Goal: Information Seeking & Learning: Understand process/instructions

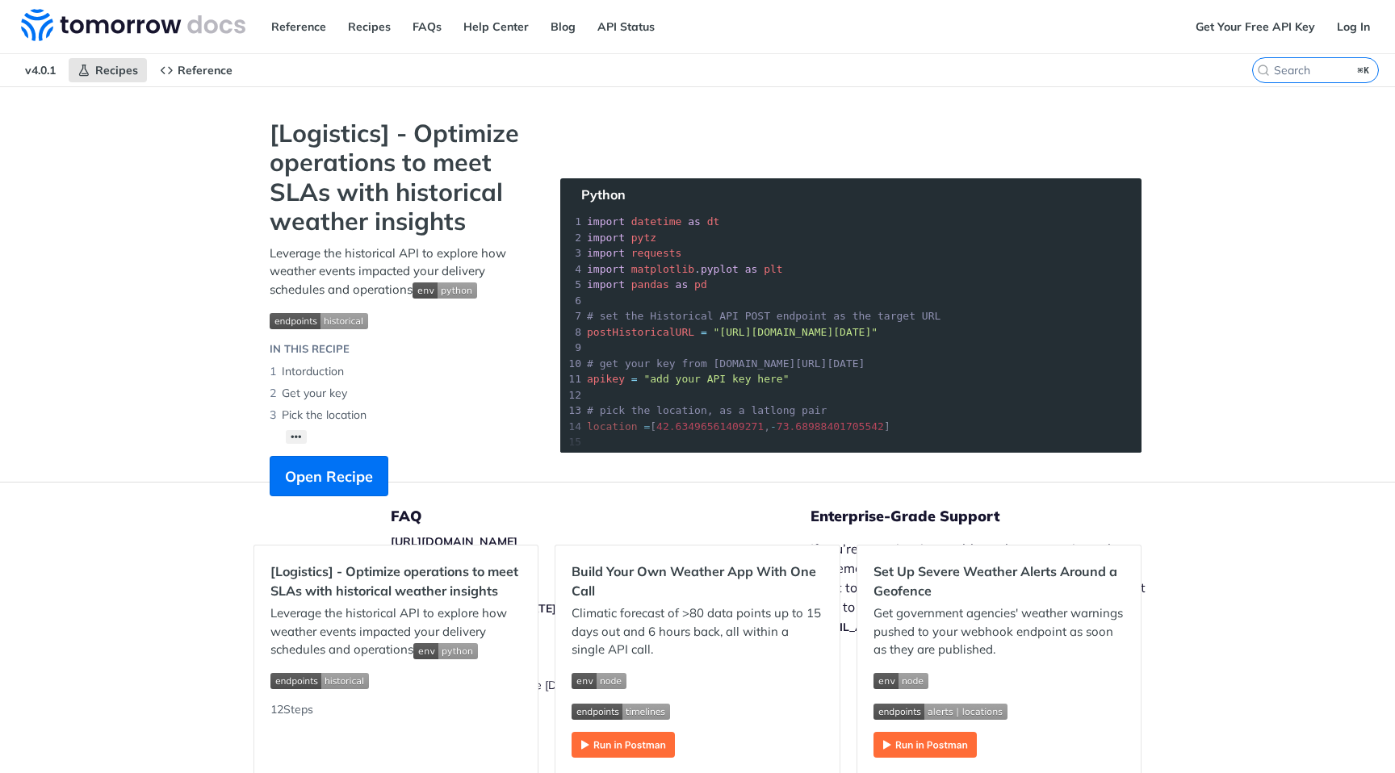
click at [518, 321] on span "Expand image" at bounding box center [399, 320] width 258 height 19
click at [179, 63] on span "Reference" at bounding box center [205, 70] width 55 height 15
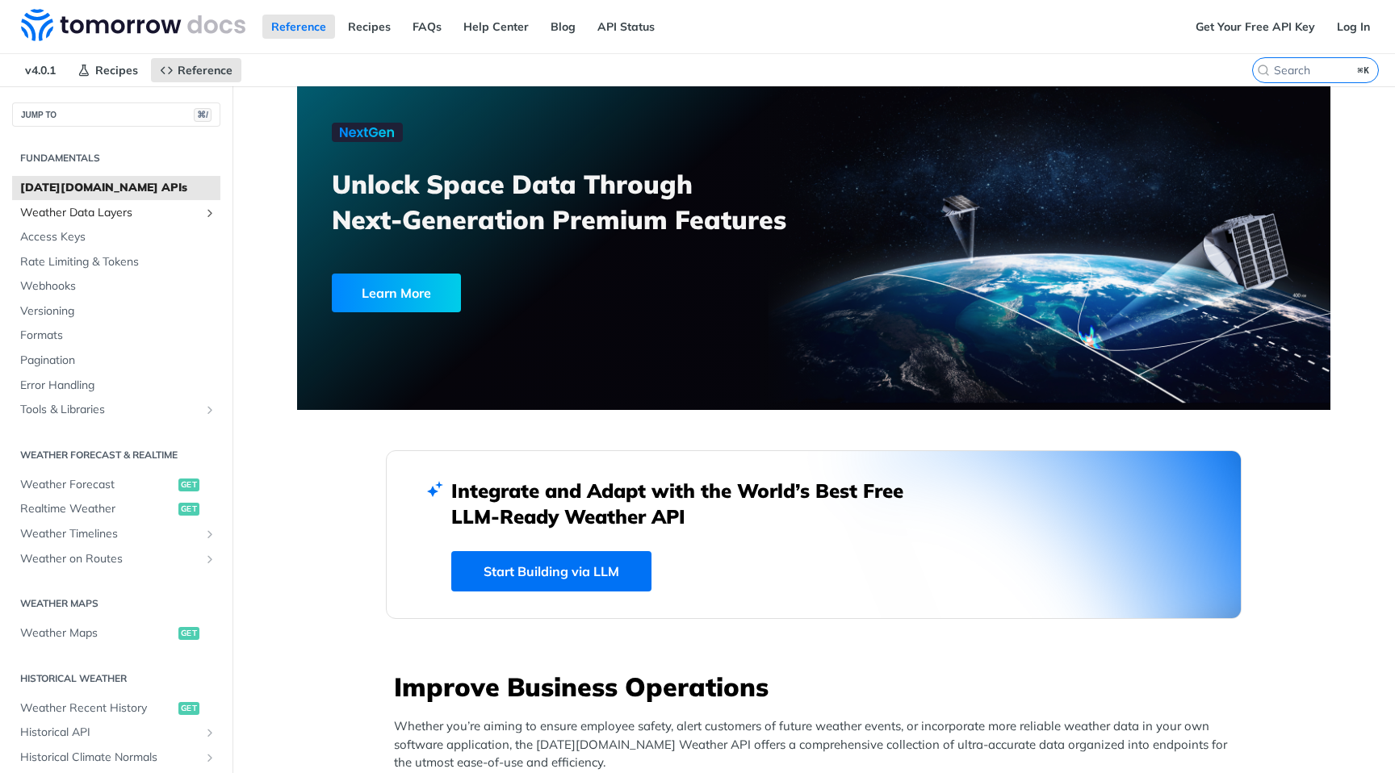
click at [90, 207] on span "Weather Data Layers" at bounding box center [109, 213] width 179 height 16
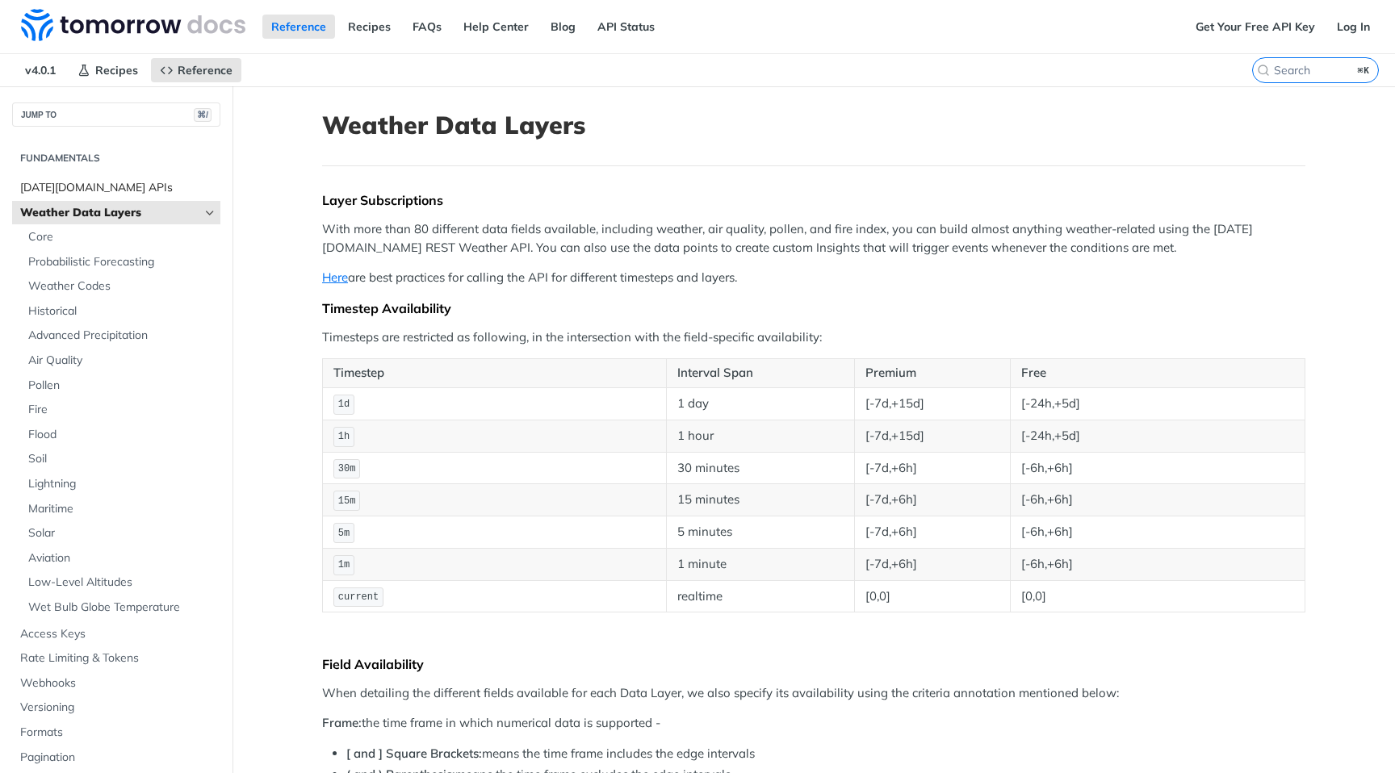
click at [126, 188] on span "[DATE][DOMAIN_NAME] APIs" at bounding box center [118, 188] width 196 height 16
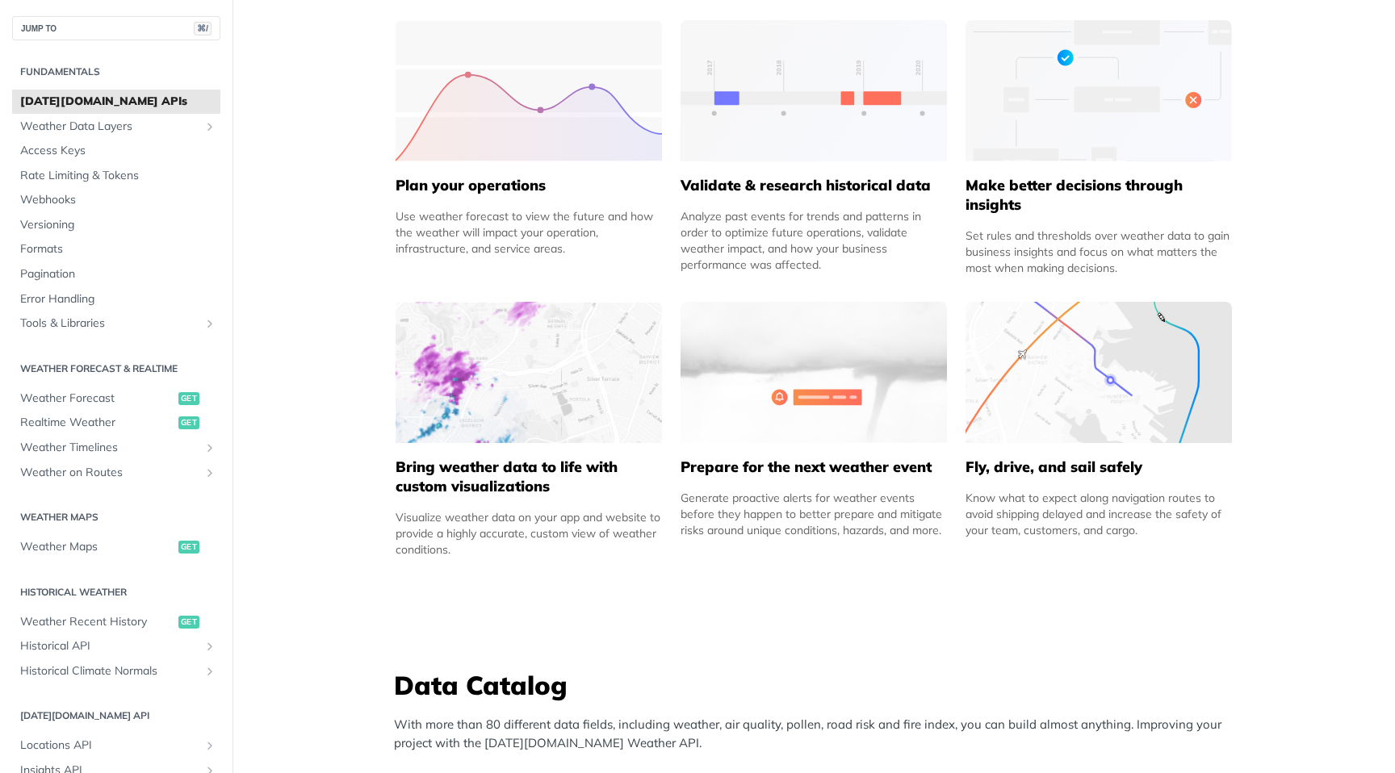
scroll to position [788, 0]
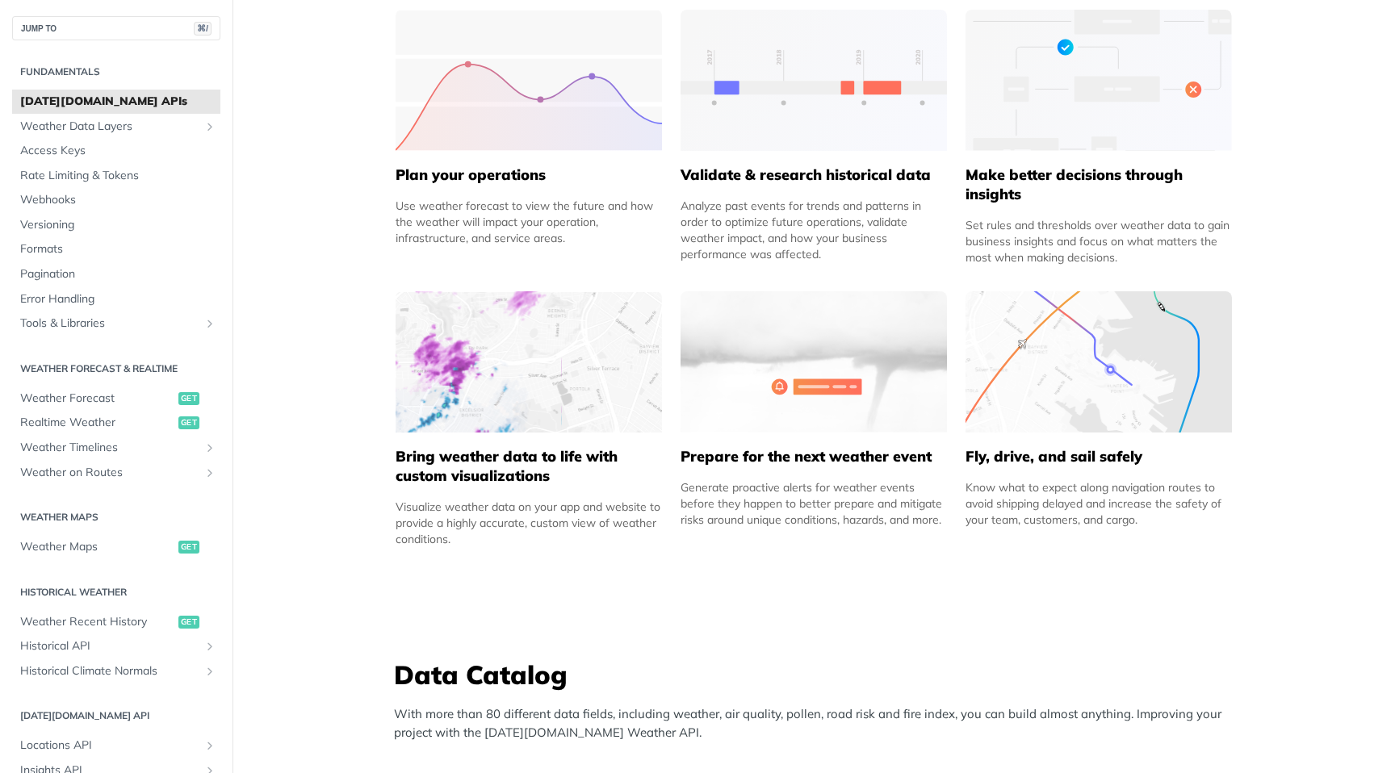
click at [504, 400] on img at bounding box center [529, 361] width 266 height 141
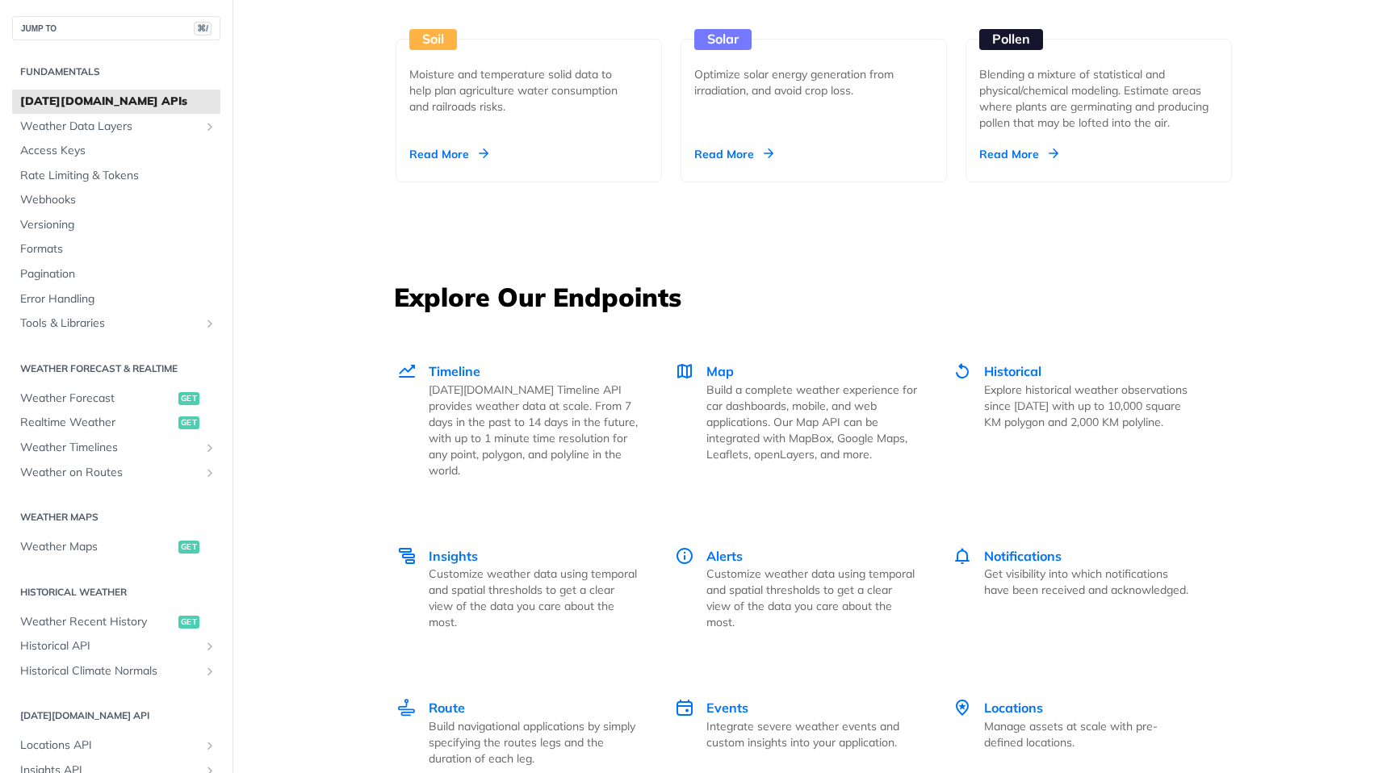
scroll to position [1994, 0]
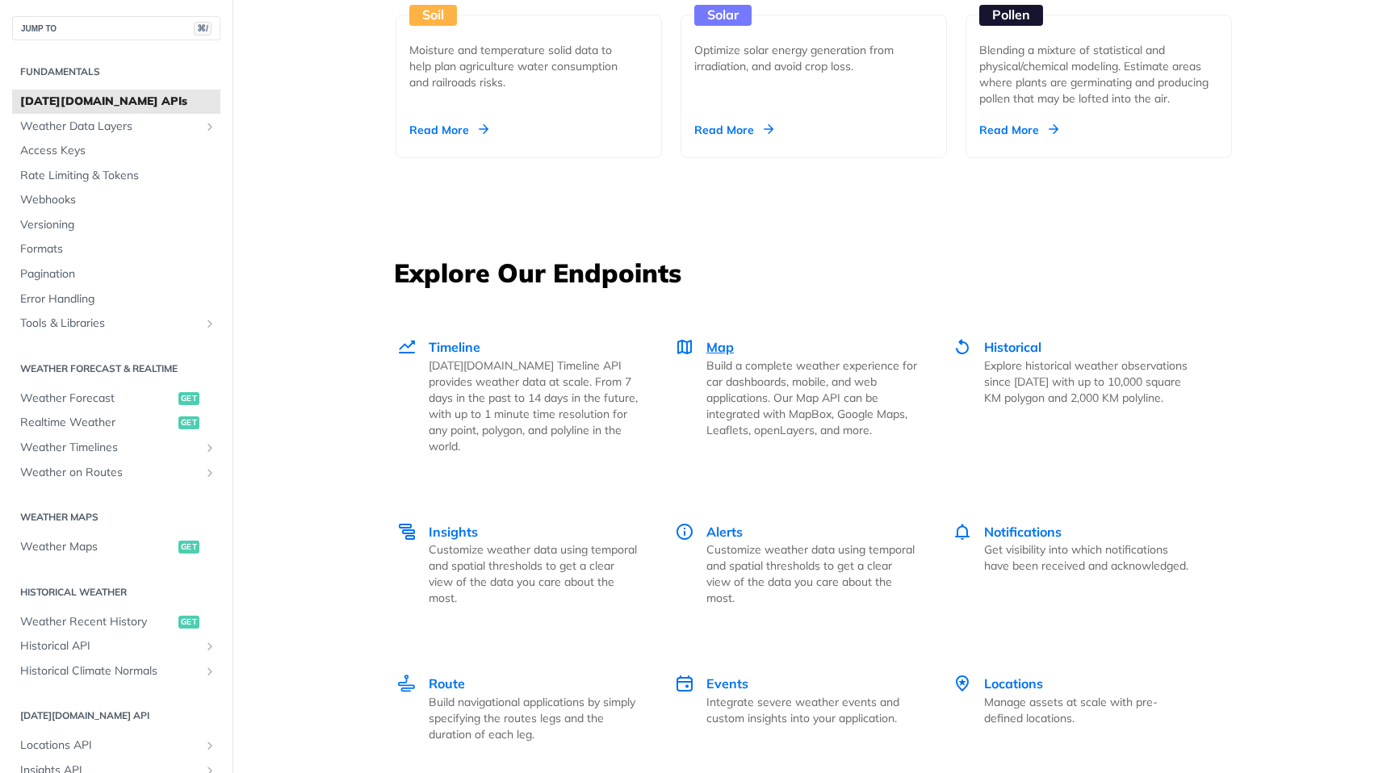
click at [721, 344] on span "Map" at bounding box center [719, 347] width 27 height 16
click at [85, 548] on span "Weather Maps" at bounding box center [97, 547] width 154 height 16
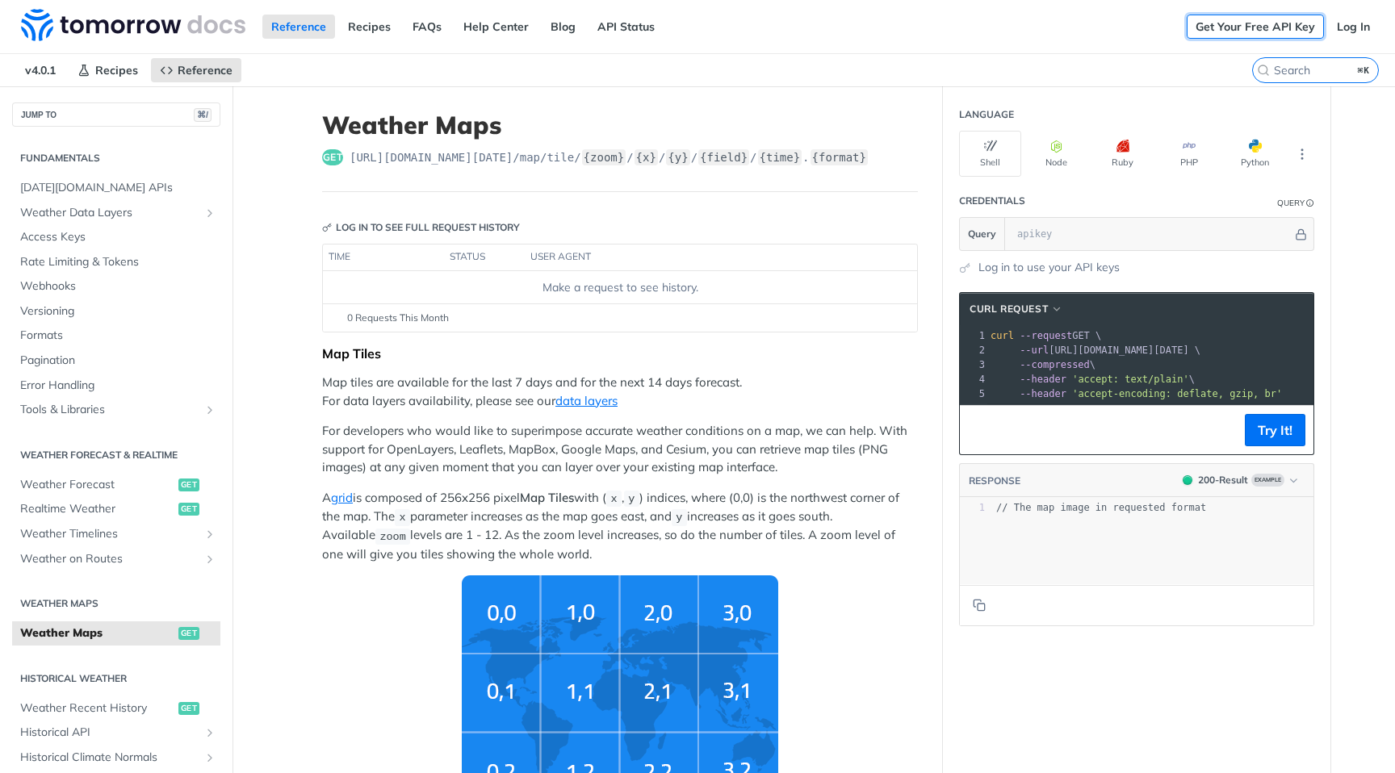
click at [1283, 20] on link "Get Your Free API Key" at bounding box center [1255, 27] width 137 height 24
click at [165, 24] on img at bounding box center [133, 25] width 224 height 32
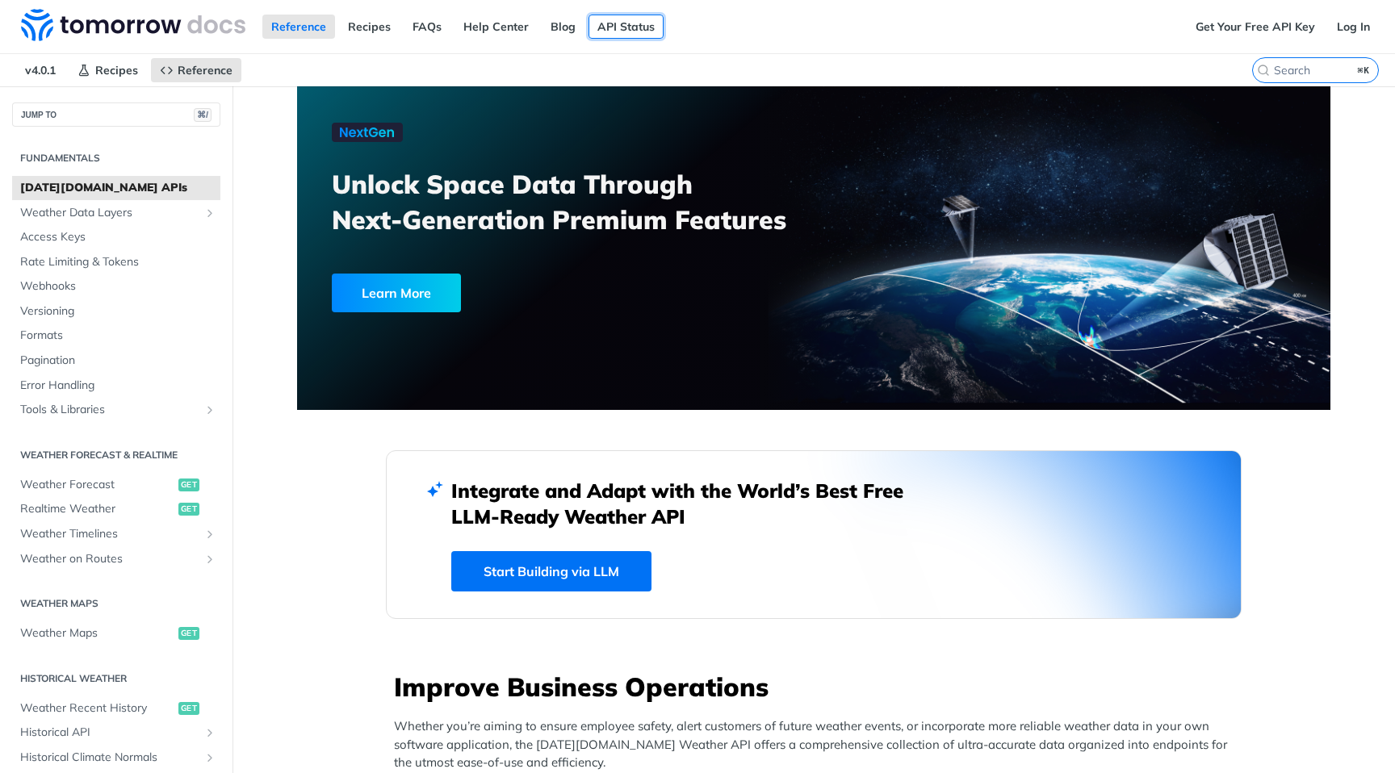
click at [610, 32] on link "API Status" at bounding box center [626, 27] width 75 height 24
click at [1358, 27] on link "Log In" at bounding box center [1353, 27] width 51 height 24
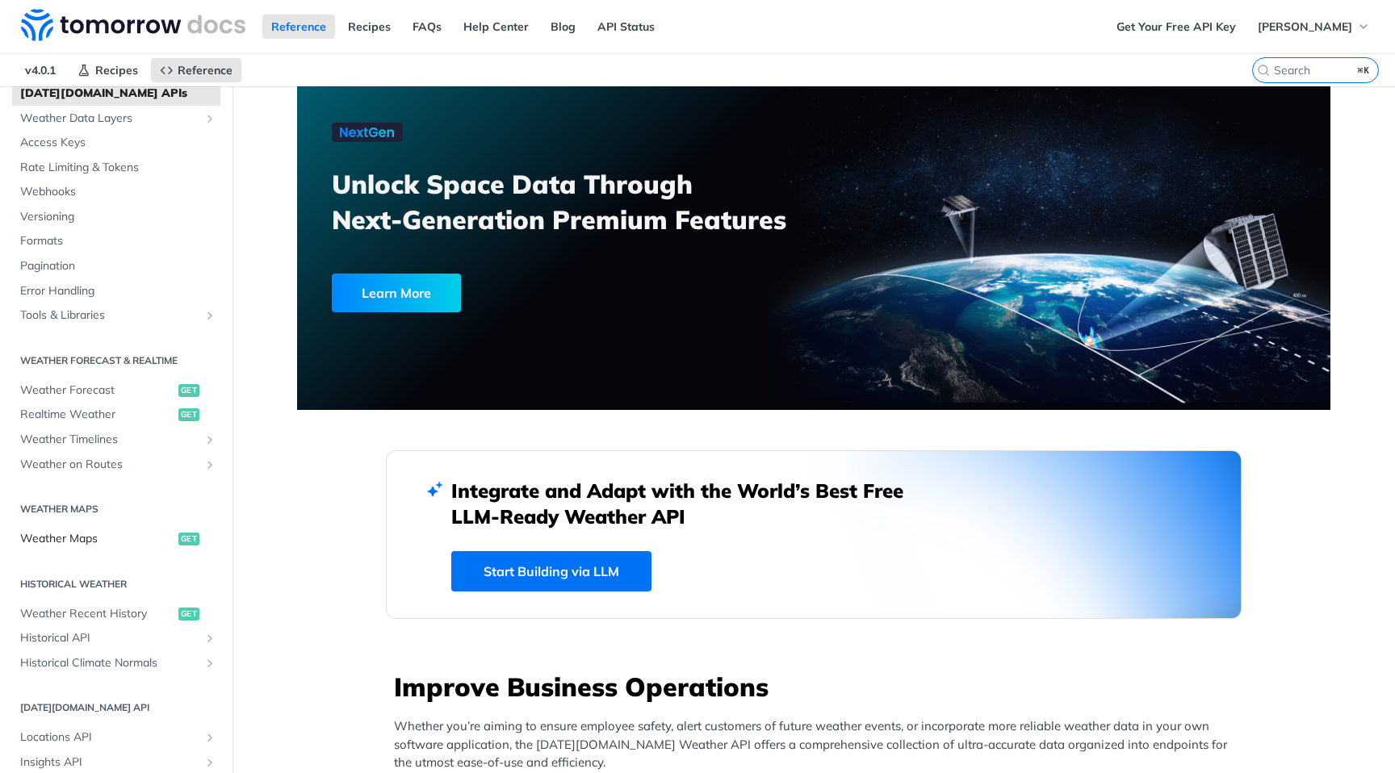
scroll to position [99, 0]
click at [121, 533] on span "Weather Maps" at bounding box center [97, 534] width 154 height 16
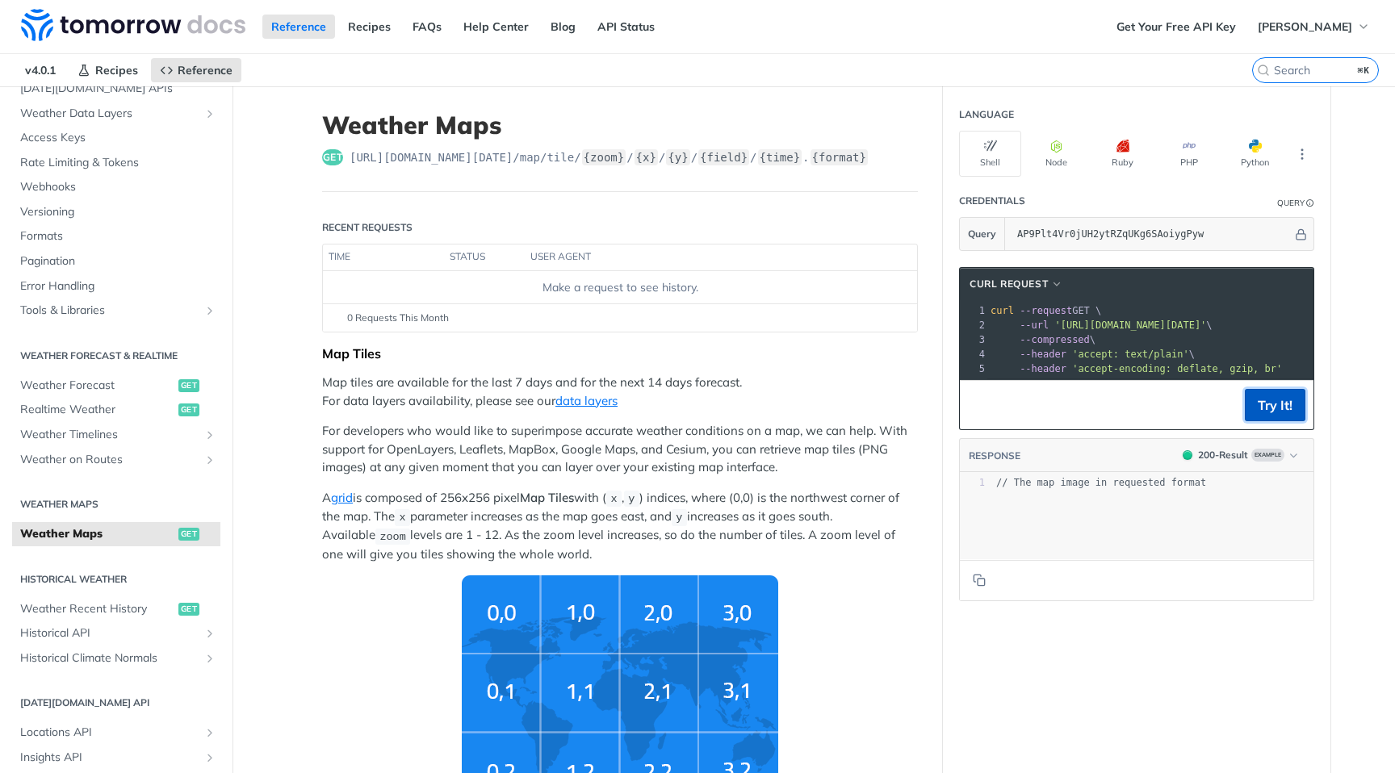
click at [1283, 407] on button "Try It!" at bounding box center [1275, 405] width 61 height 32
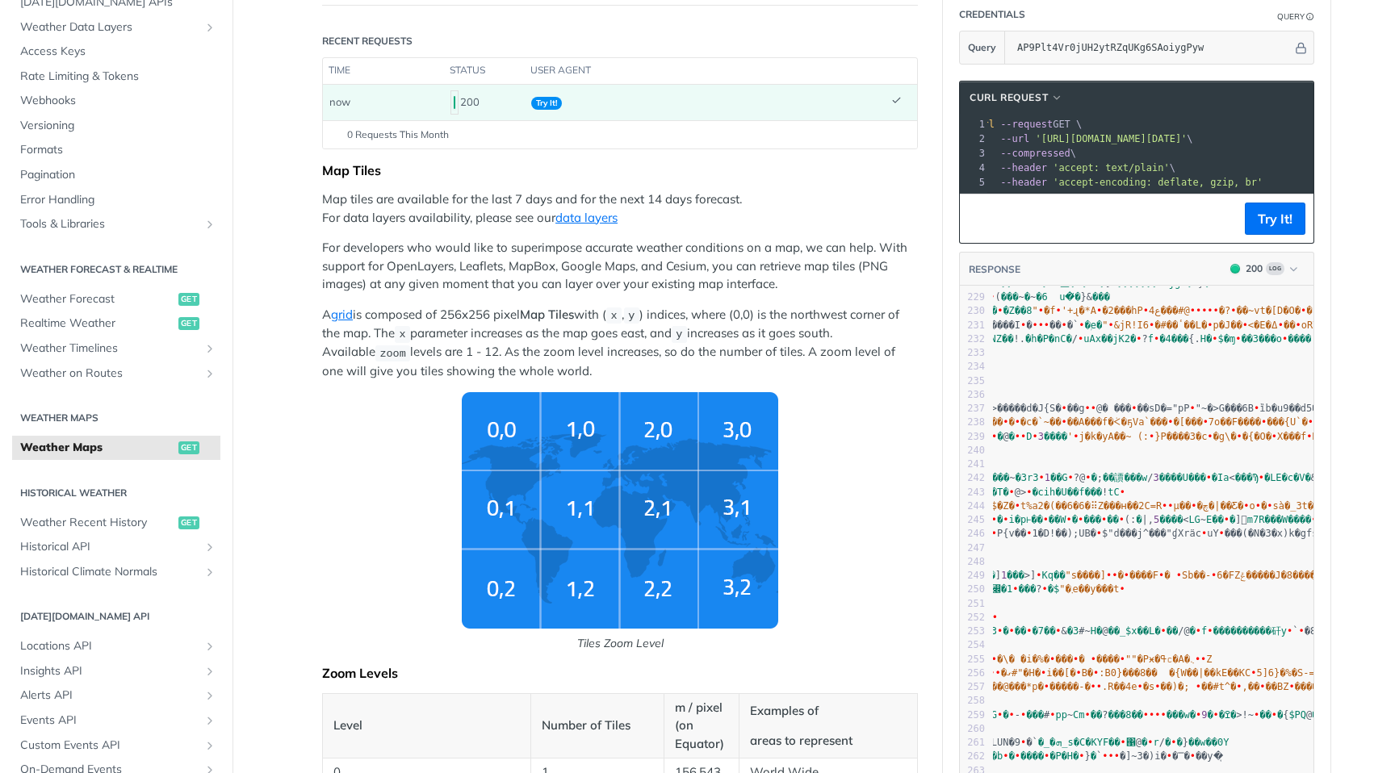
click at [623, 438] on img "Tiles Zoom Level" at bounding box center [620, 510] width 316 height 237
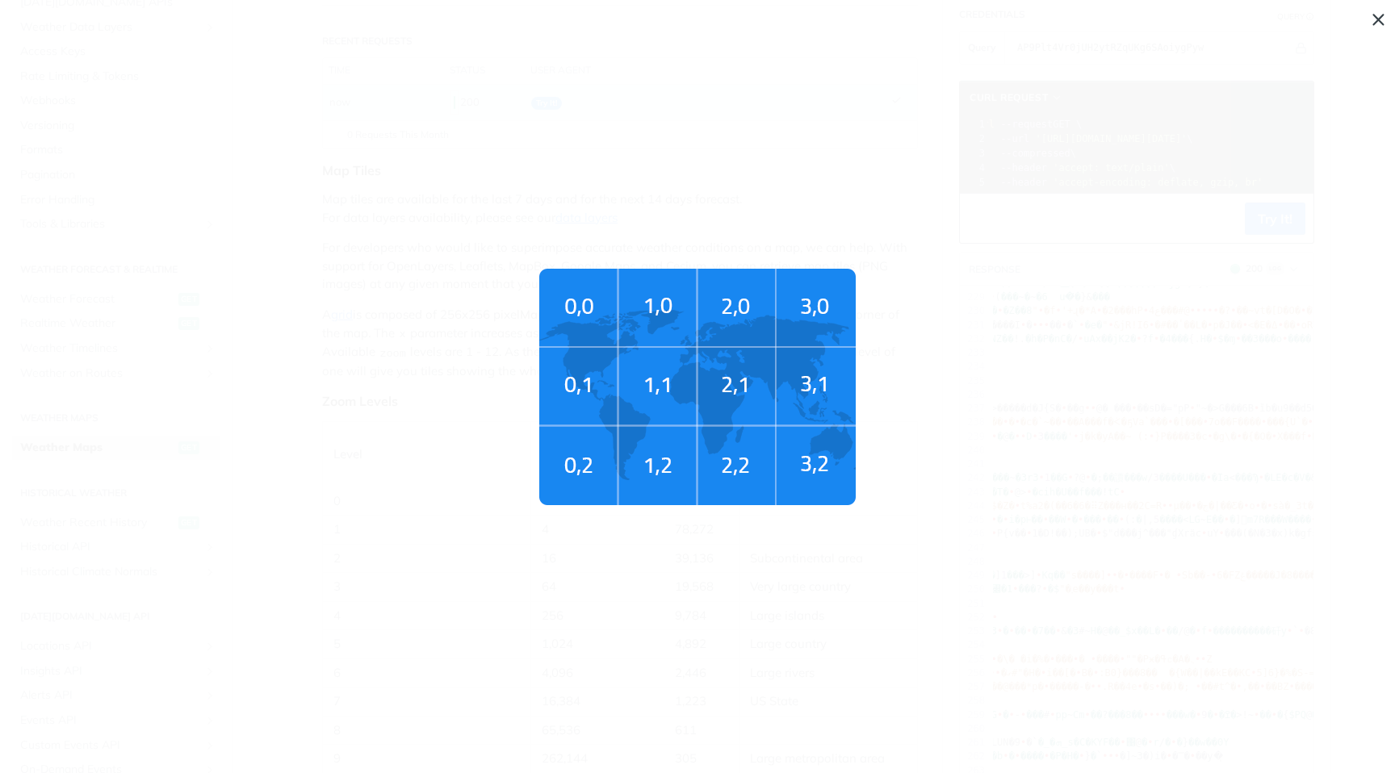
click at [623, 438] on img "Tiles Zoom Level" at bounding box center [697, 387] width 316 height 237
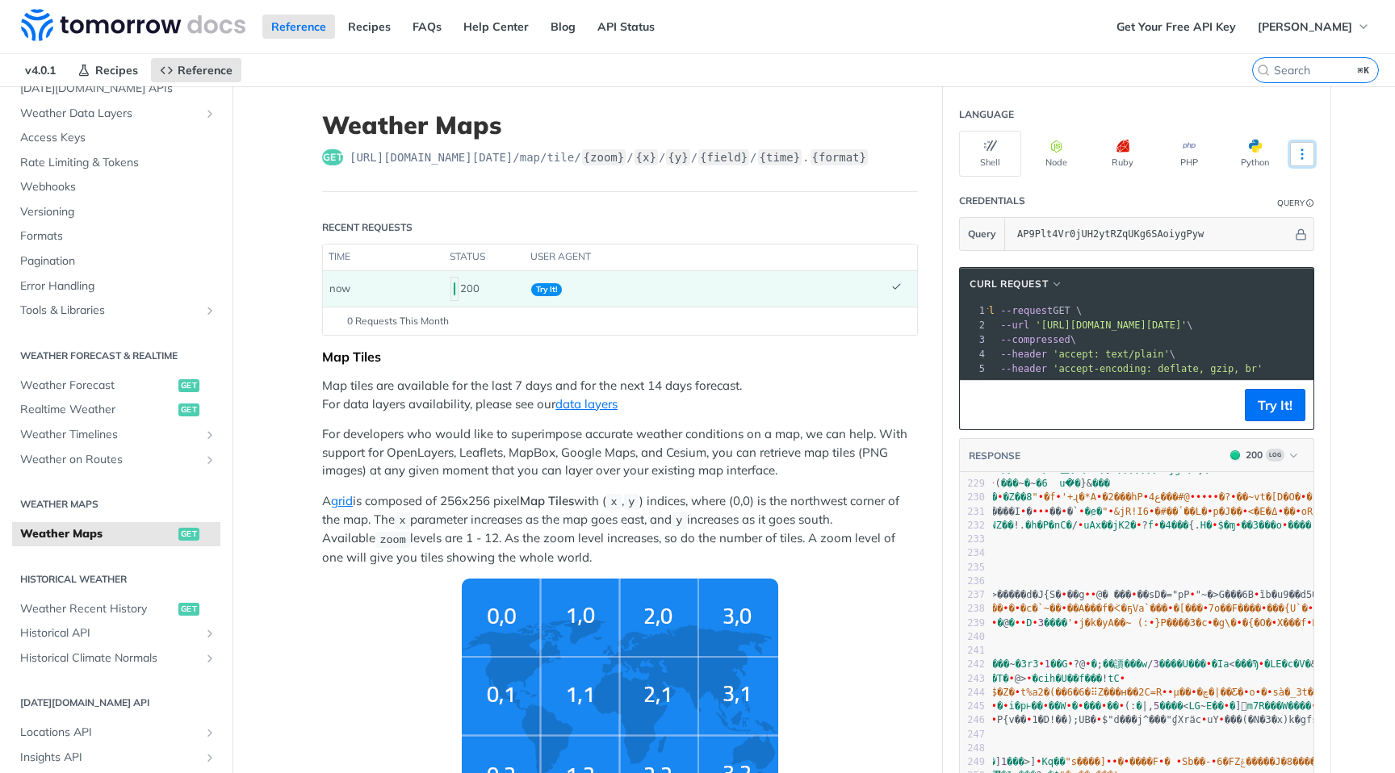
click at [1306, 158] on icon "More ellipsis" at bounding box center [1302, 154] width 15 height 15
click at [545, 293] on span "Try It!" at bounding box center [546, 289] width 31 height 13
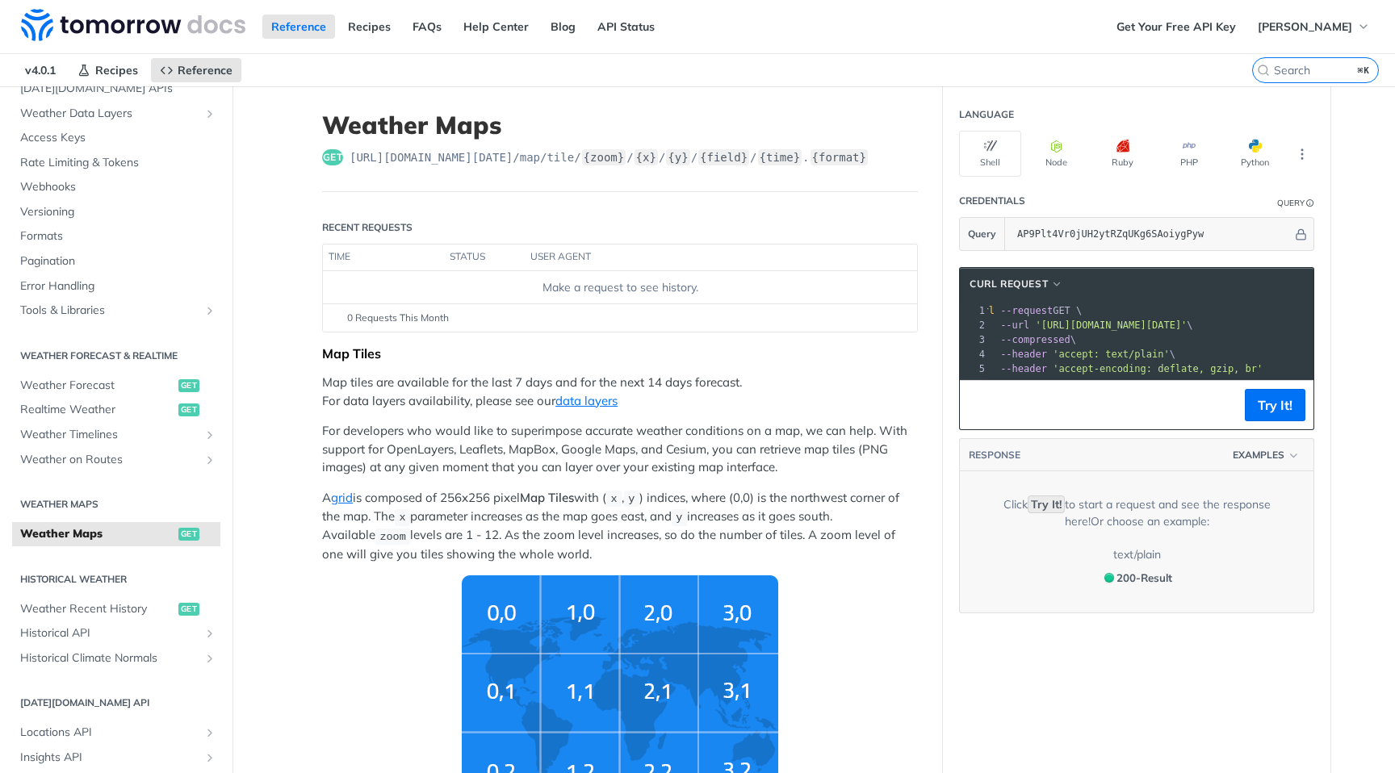
click at [599, 291] on div "Make a request to see history." at bounding box center [619, 287] width 581 height 17
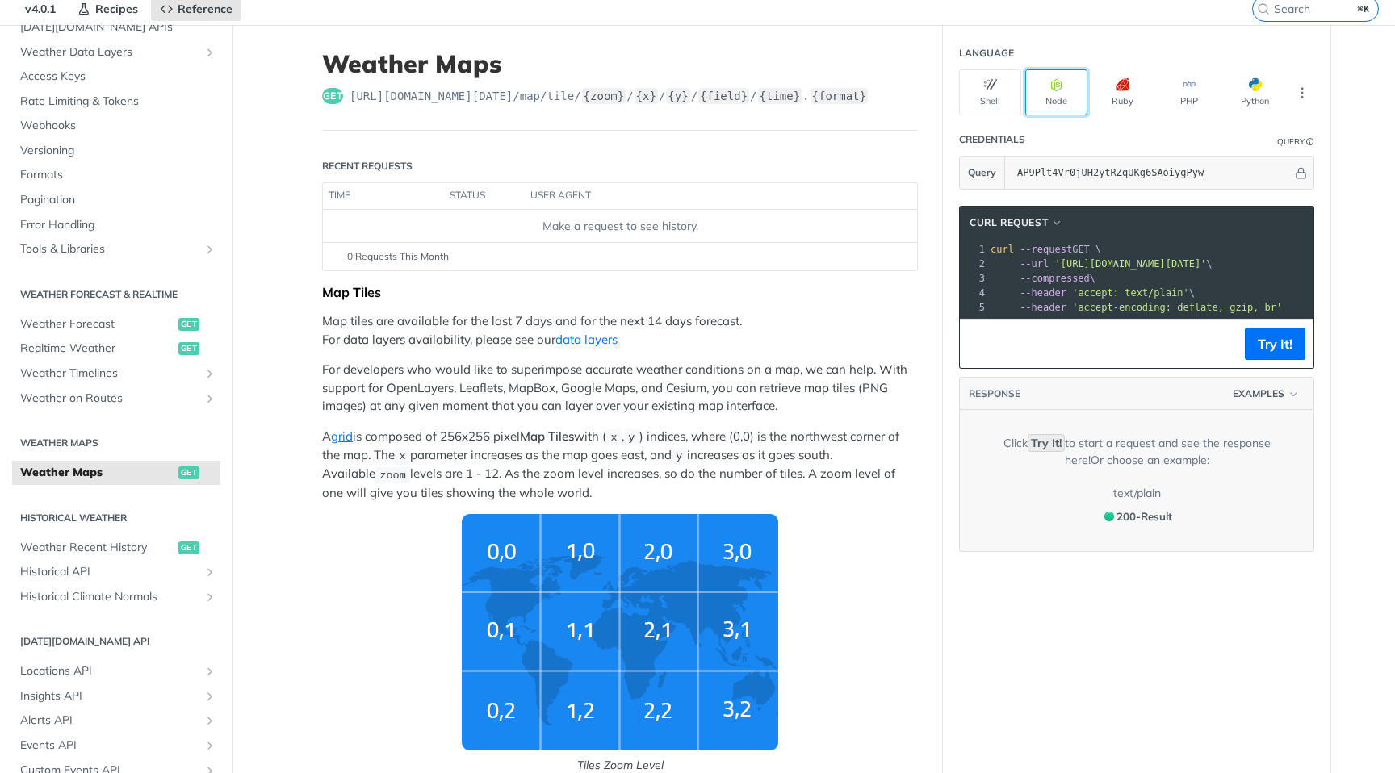
click at [1058, 91] on button "Node" at bounding box center [1056, 92] width 62 height 46
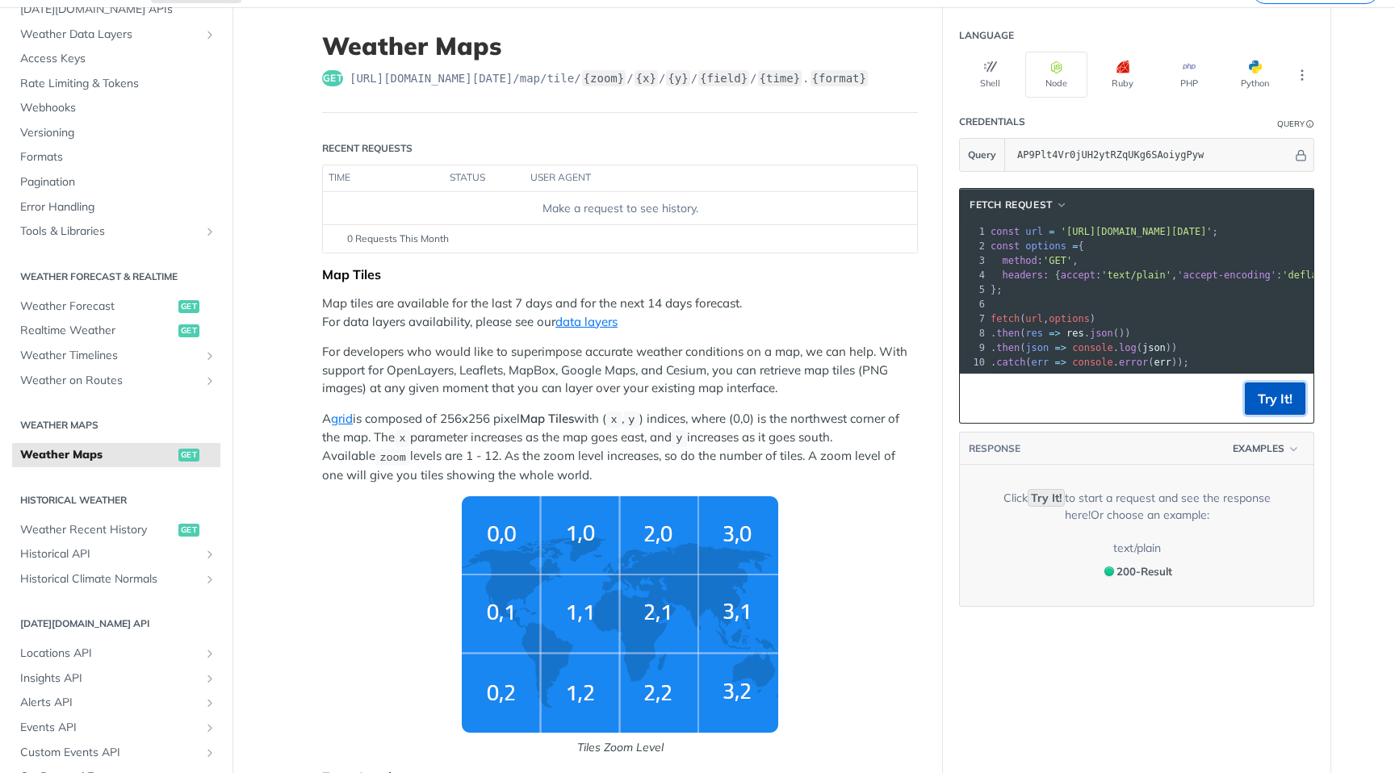
click at [1286, 412] on button "Try It!" at bounding box center [1275, 399] width 61 height 32
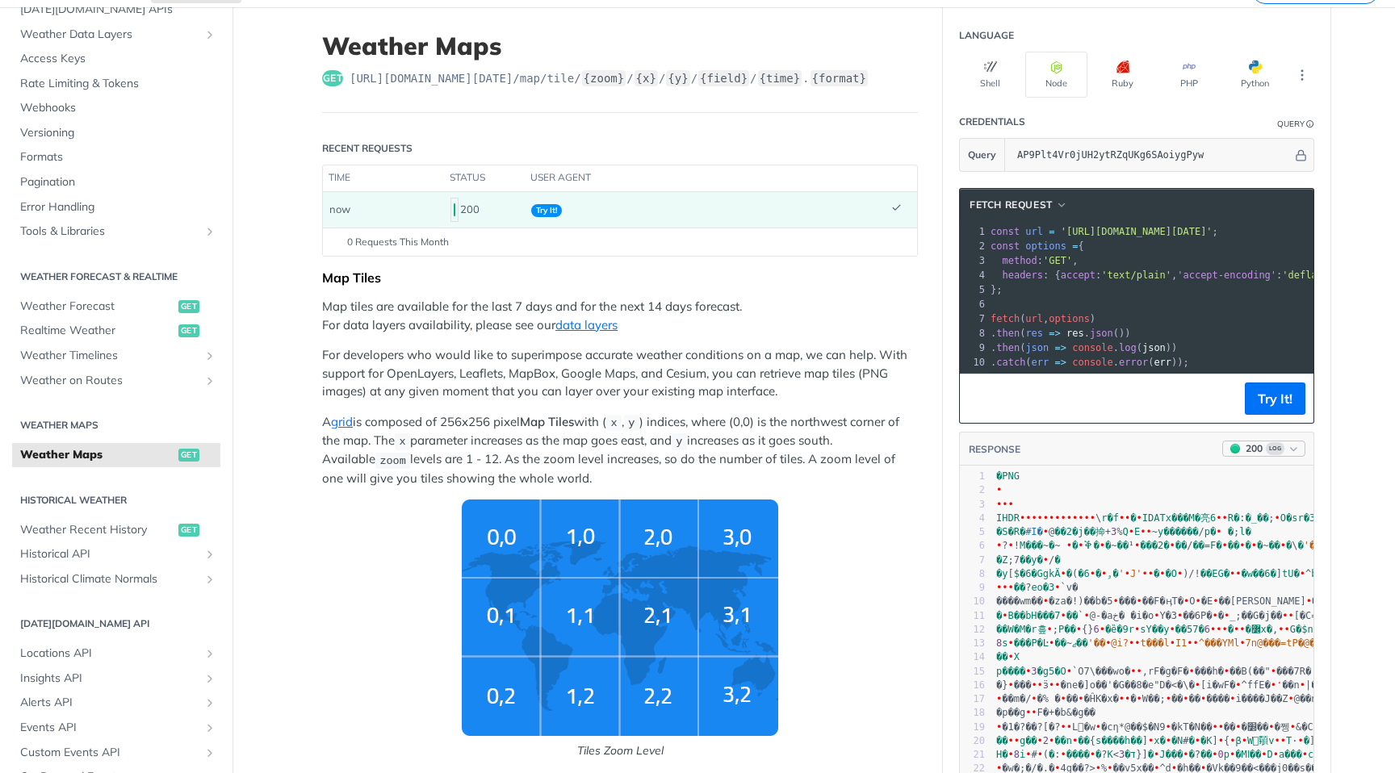
click at [1274, 449] on span "Log" at bounding box center [1275, 448] width 19 height 13
click at [1289, 450] on icon "button" at bounding box center [1294, 449] width 12 height 12
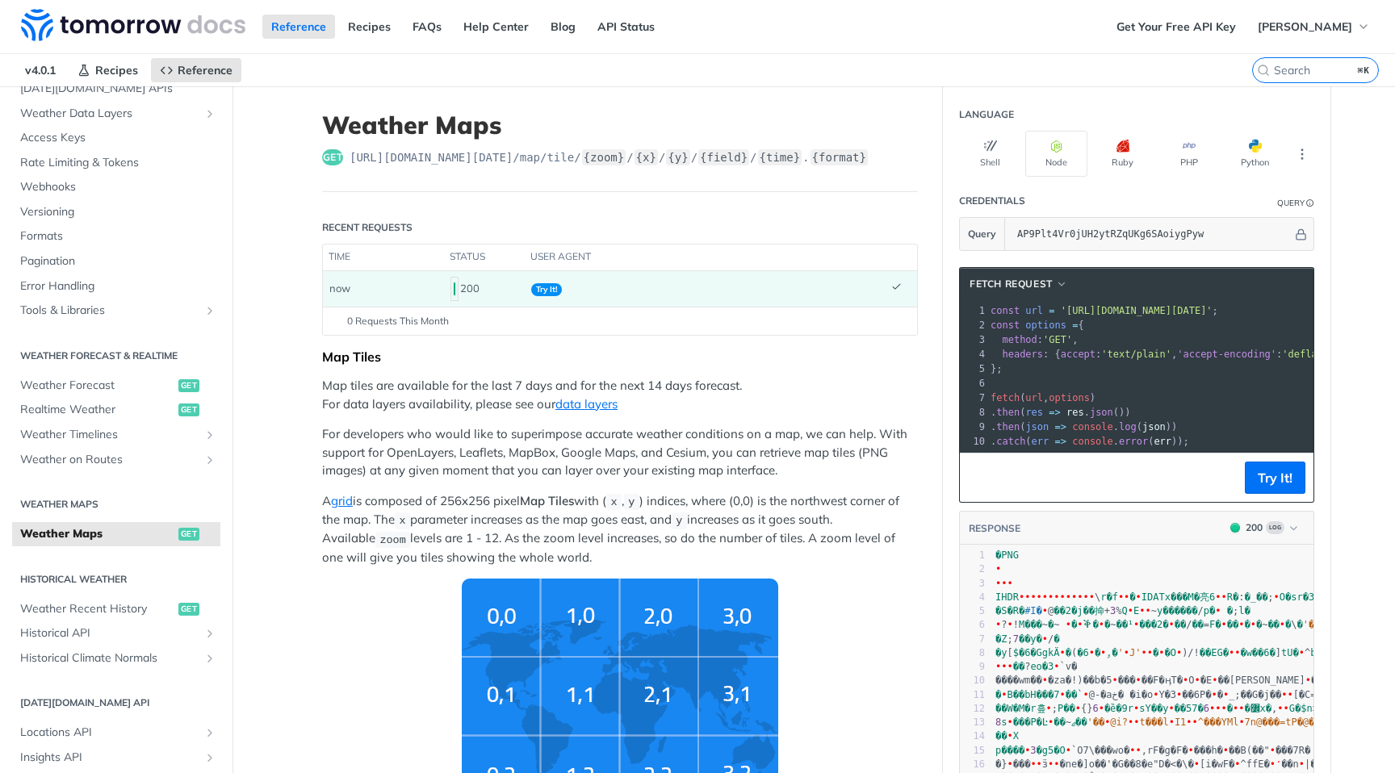
click at [895, 157] on div "get [URL][DOMAIN_NAME][DATE] /map/tile/ {zoom} / {x} / {y} / {field} / {time} .…" at bounding box center [620, 157] width 596 height 16
copy span "[URL][DOMAIN_NAME][DATE] /map/tile/ {zoom} / {x} / {y} / {field} / {time} . {fo…"
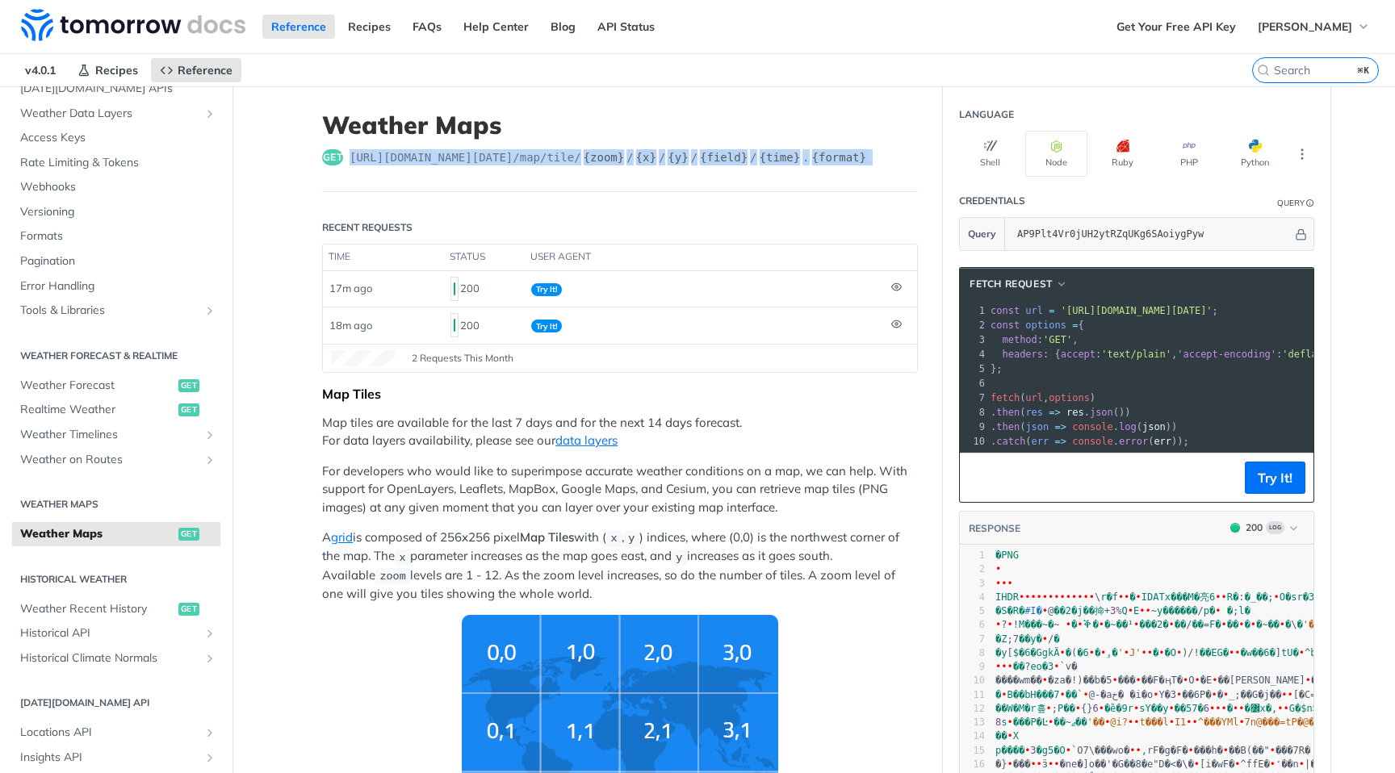
click at [653, 182] on header "Weather Maps get [URL][DOMAIN_NAME][DATE] /map/tile/ {zoom} / {x} / {y} / {fiel…" at bounding box center [620, 152] width 596 height 82
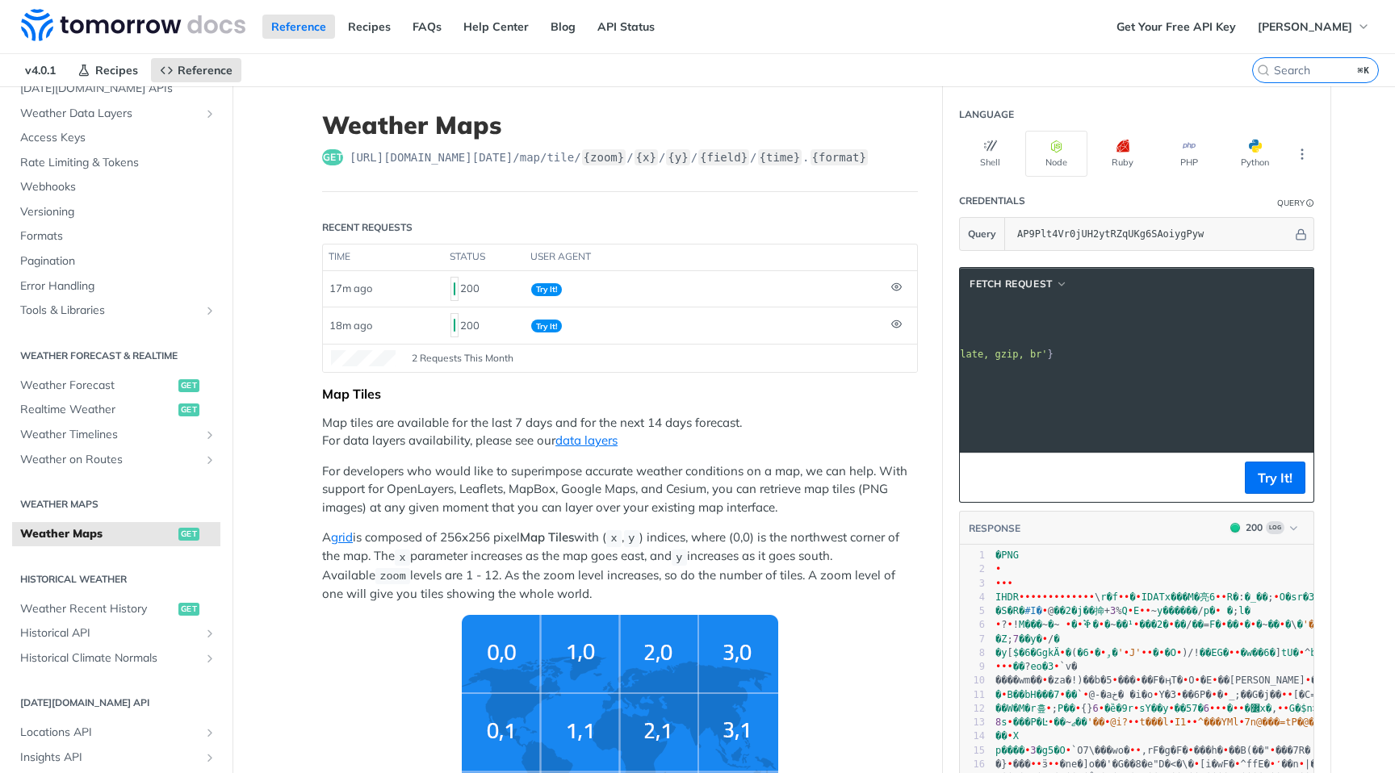
scroll to position [0, 382]
click at [793, 308] on span "'[URL][DOMAIN_NAME][DATE]'" at bounding box center [717, 310] width 152 height 11
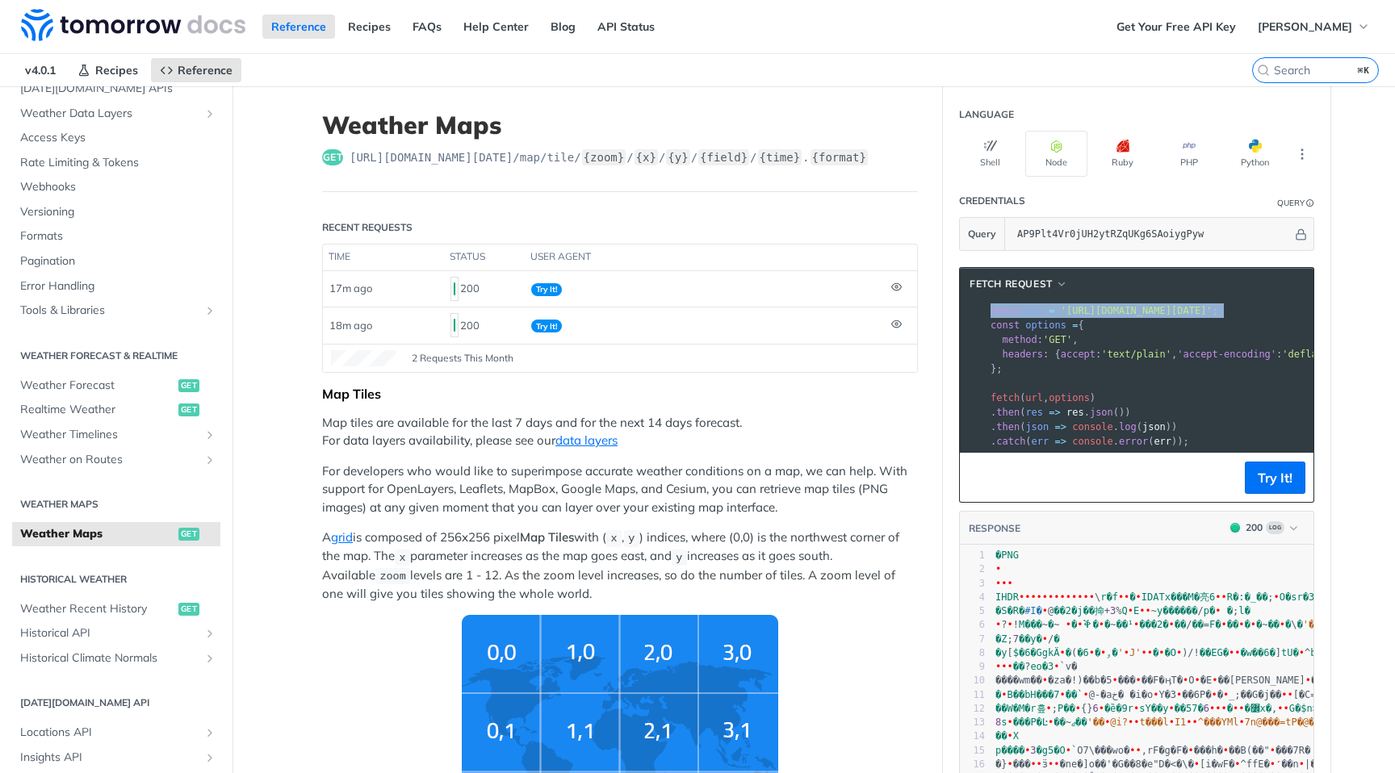
click at [1133, 308] on span "'[URL][DOMAIN_NAME][DATE]'" at bounding box center [1137, 310] width 152 height 11
copy div "const url = '[URL][DOMAIN_NAME][DATE]' ; 2"
